Goal: Navigation & Orientation: Understand site structure

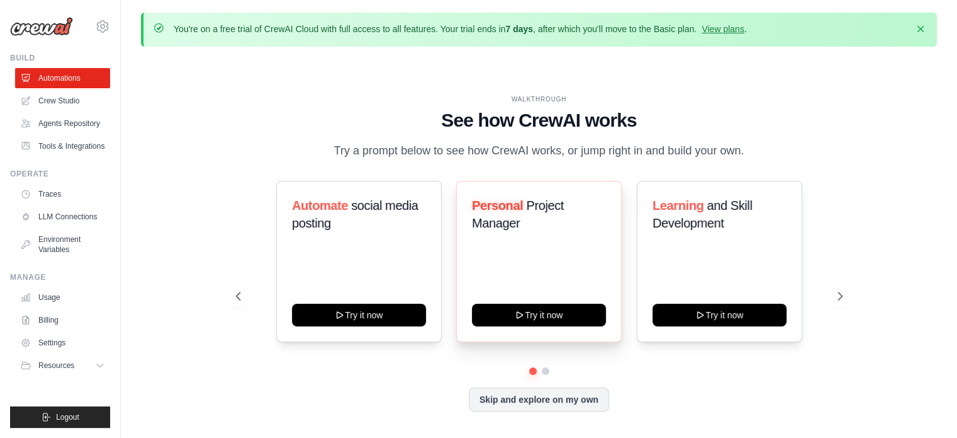
scroll to position [43, 0]
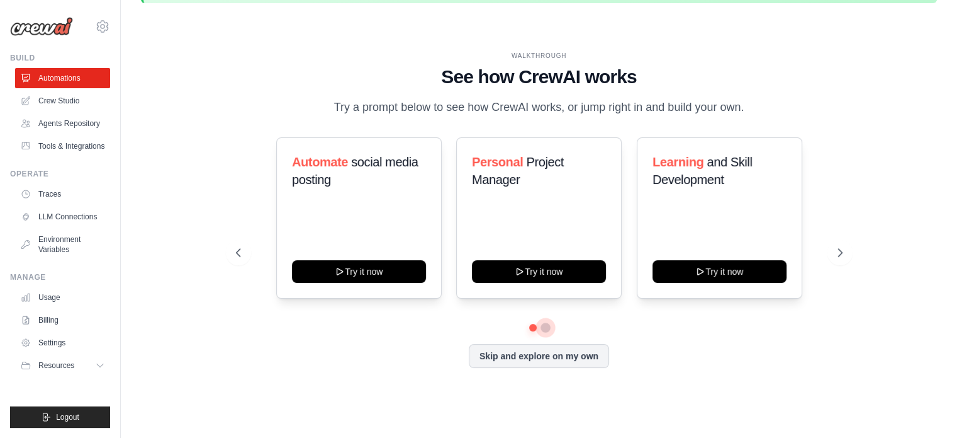
click at [544, 327] on button at bounding box center [546, 327] width 10 height 10
click at [234, 249] on icon at bounding box center [237, 252] width 13 height 13
click at [840, 249] on icon at bounding box center [842, 253] width 4 height 8
click at [81, 120] on link "Agents Repository" at bounding box center [63, 123] width 95 height 20
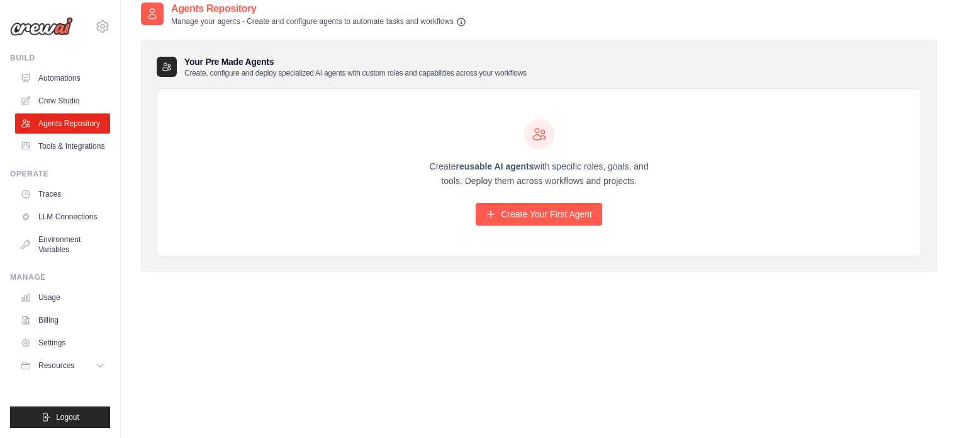
scroll to position [69, 0]
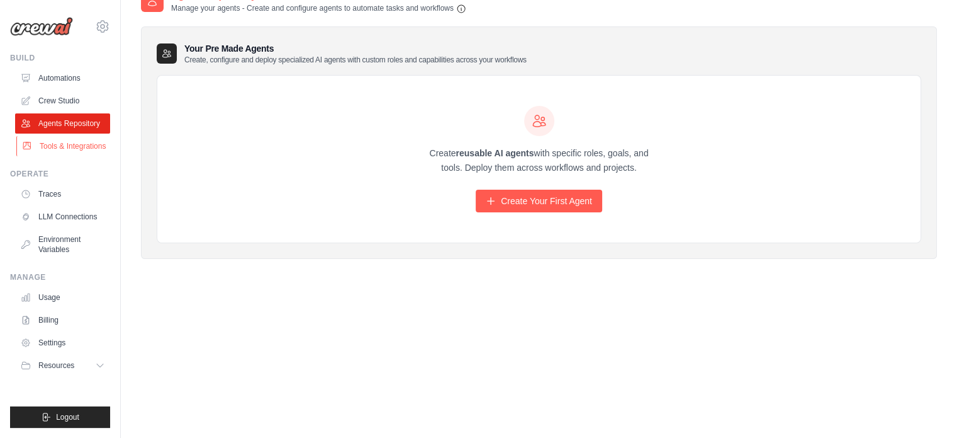
click at [60, 149] on link "Tools & Integrations" at bounding box center [63, 146] width 95 height 20
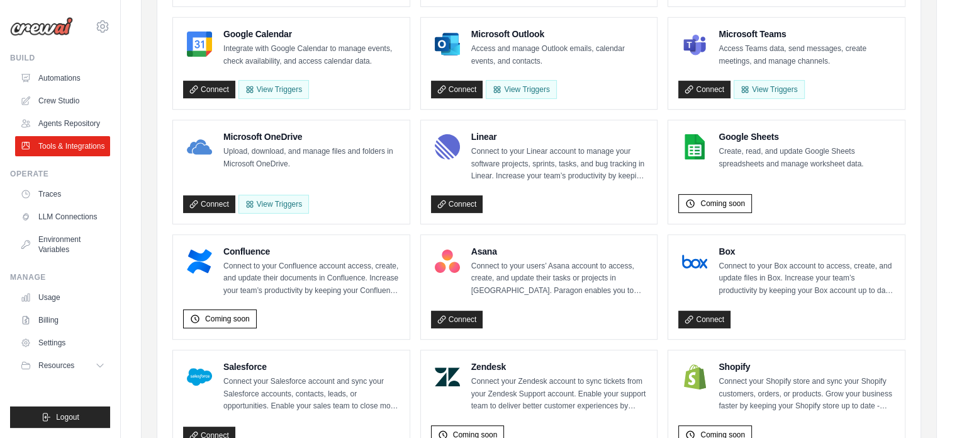
scroll to position [291, 0]
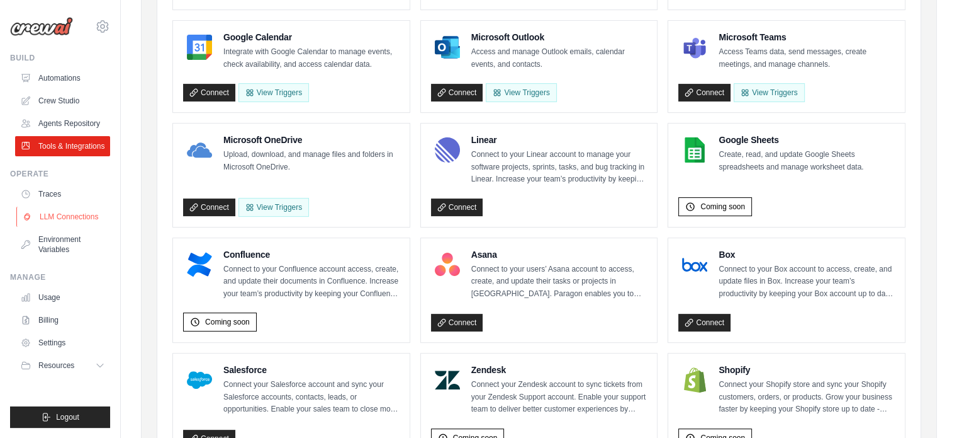
click at [48, 218] on link "LLM Connections" at bounding box center [63, 216] width 95 height 20
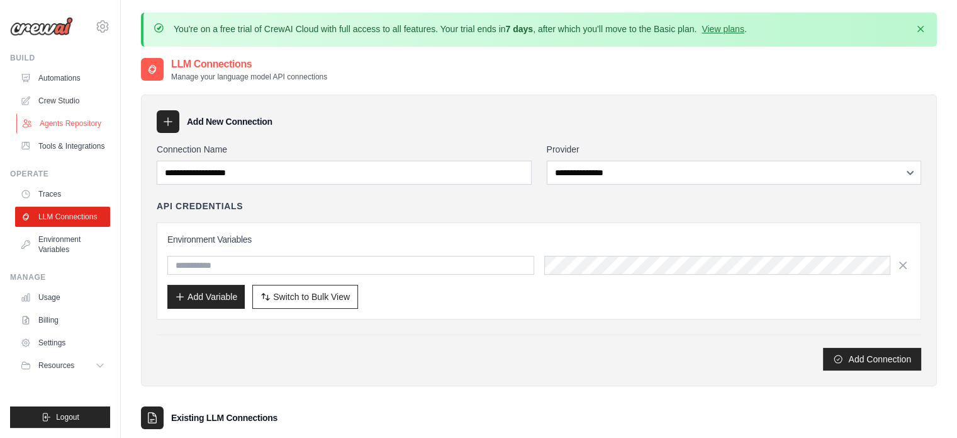
click at [68, 127] on link "Agents Repository" at bounding box center [63, 123] width 95 height 20
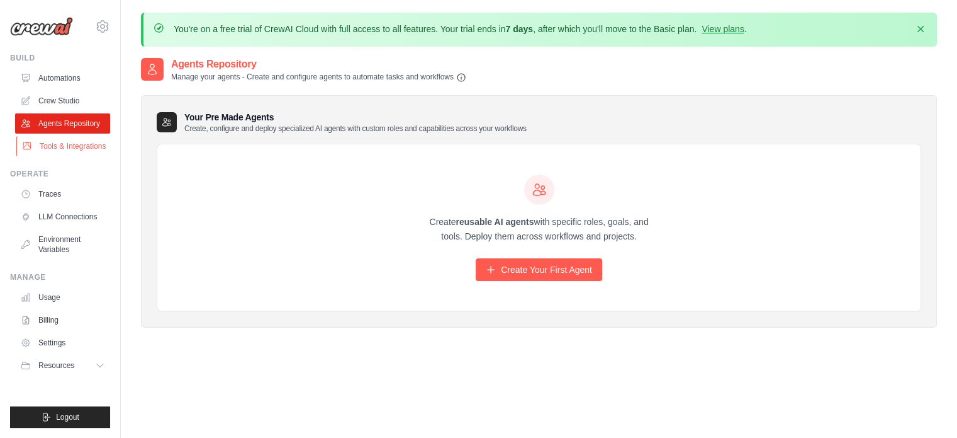
click at [70, 149] on link "Tools & Integrations" at bounding box center [63, 146] width 95 height 20
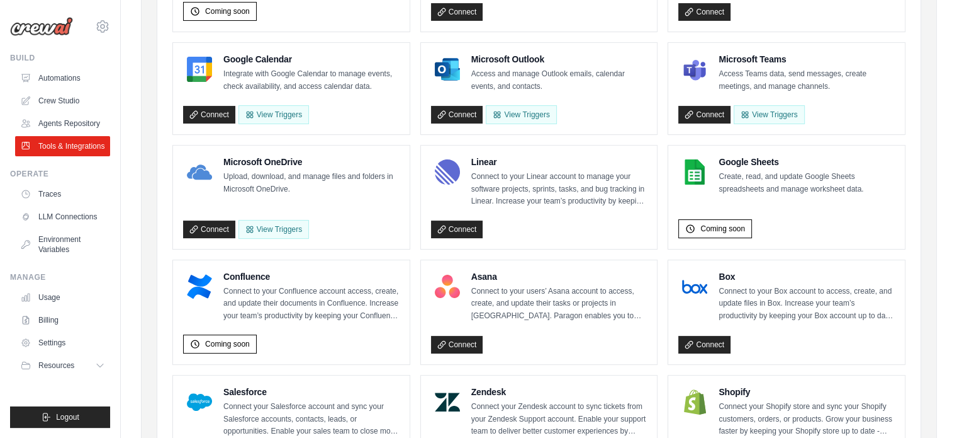
scroll to position [267, 0]
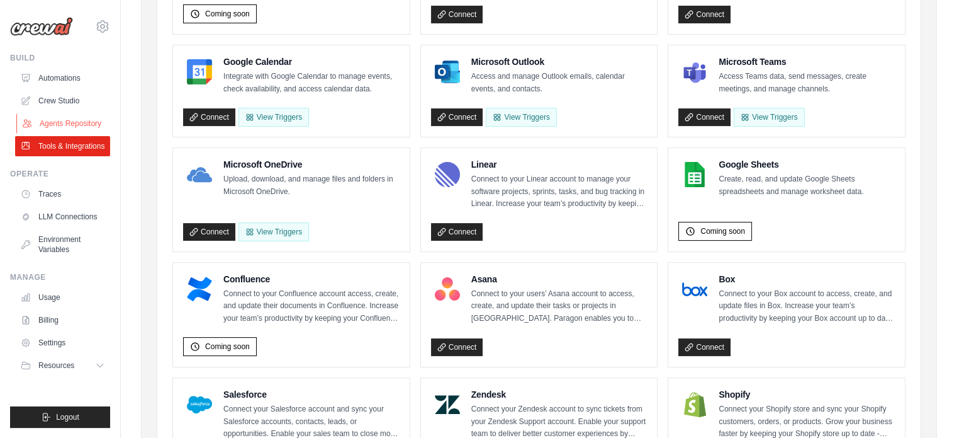
click at [45, 124] on link "Agents Repository" at bounding box center [63, 123] width 95 height 20
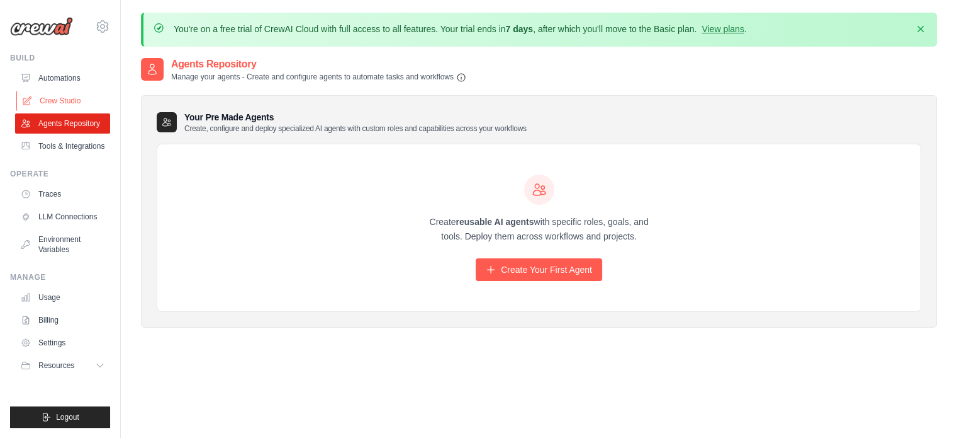
click at [74, 100] on link "Crew Studio" at bounding box center [63, 101] width 95 height 20
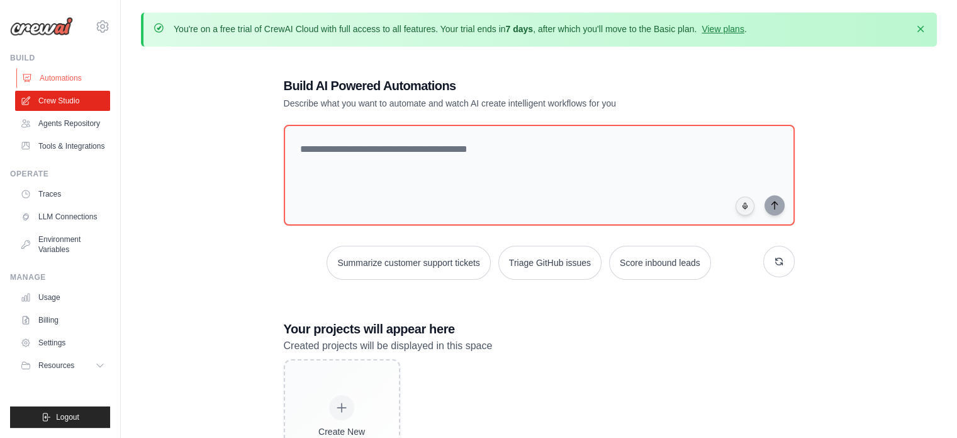
click at [87, 73] on link "Automations" at bounding box center [63, 78] width 95 height 20
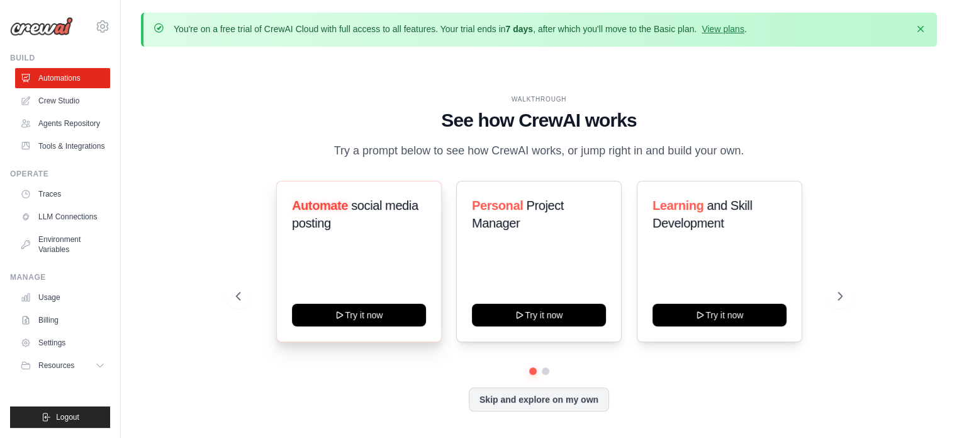
scroll to position [43, 0]
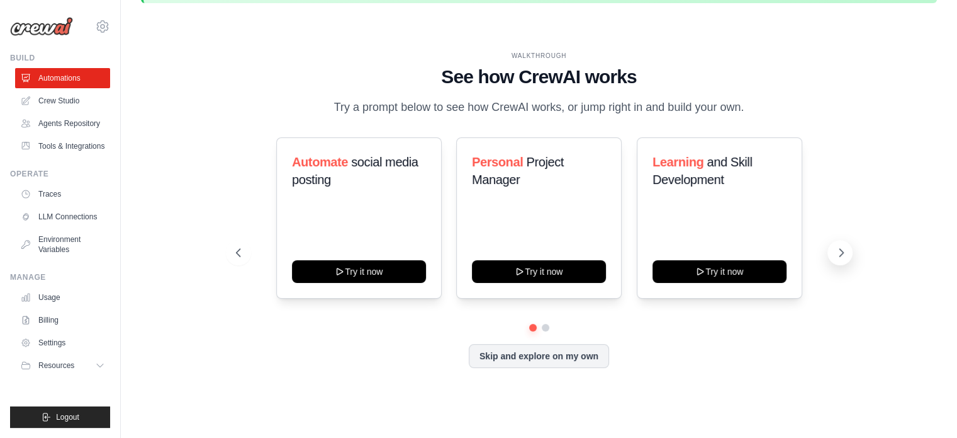
click at [841, 252] on icon at bounding box center [841, 252] width 13 height 13
